Goal: Information Seeking & Learning: Learn about a topic

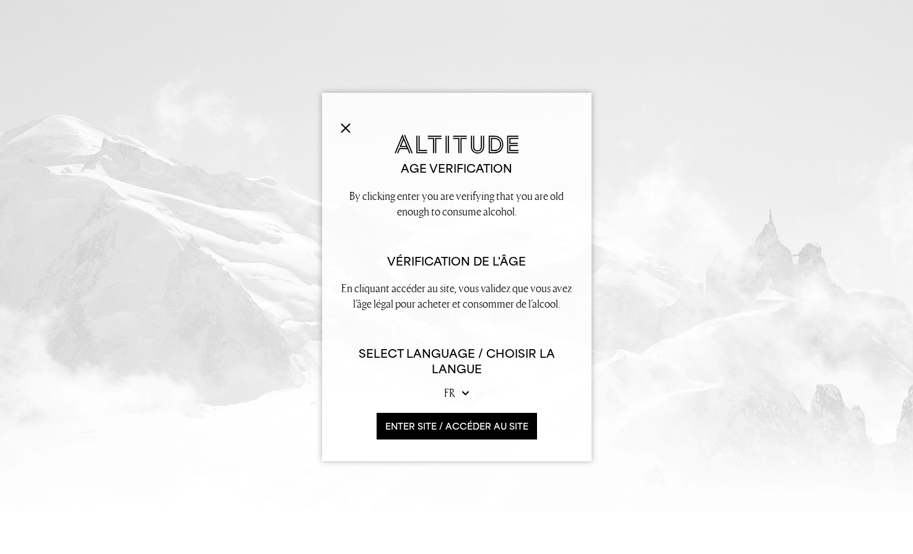
click at [343, 126] on img at bounding box center [346, 128] width 10 height 10
click at [464, 427] on button "ENTER SITE / accéder au site" at bounding box center [457, 426] width 160 height 27
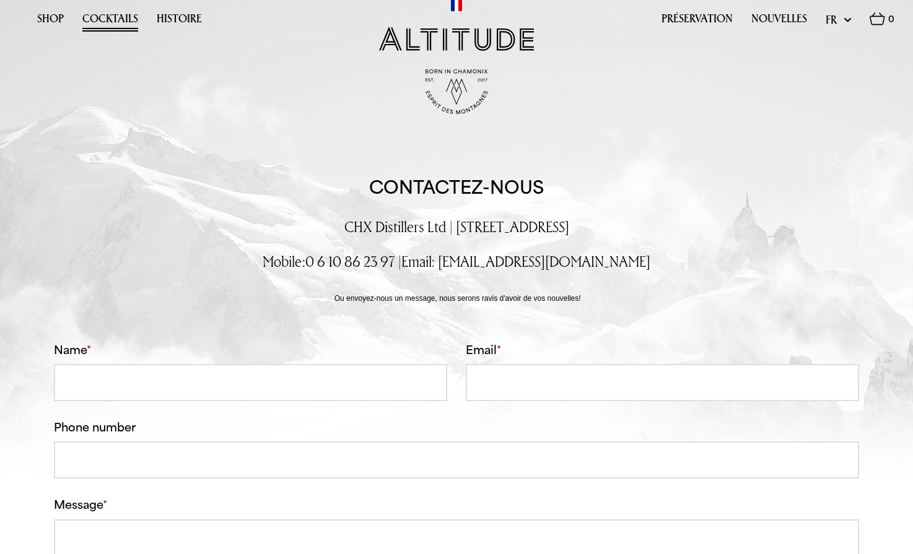
click at [112, 17] on link "Cocktails" at bounding box center [110, 21] width 56 height 19
